Goal: Check status

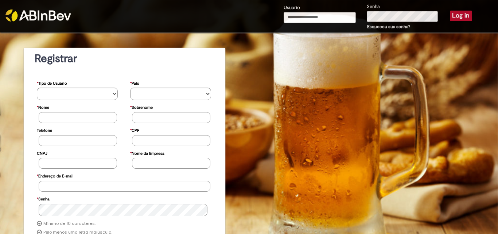
click at [301, 16] on input "Usuário" at bounding box center [320, 17] width 72 height 11
type input "**********"
